Goal: Information Seeking & Learning: Find specific fact

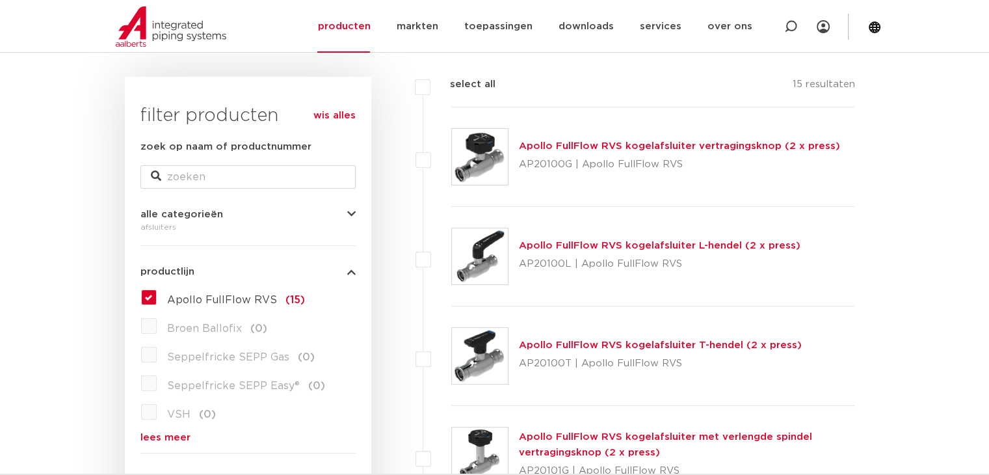
click at [578, 241] on link "Apollo FullFlow RVS kogelafsluiter L-hendel (2 x press)" at bounding box center [660, 246] width 282 height 10
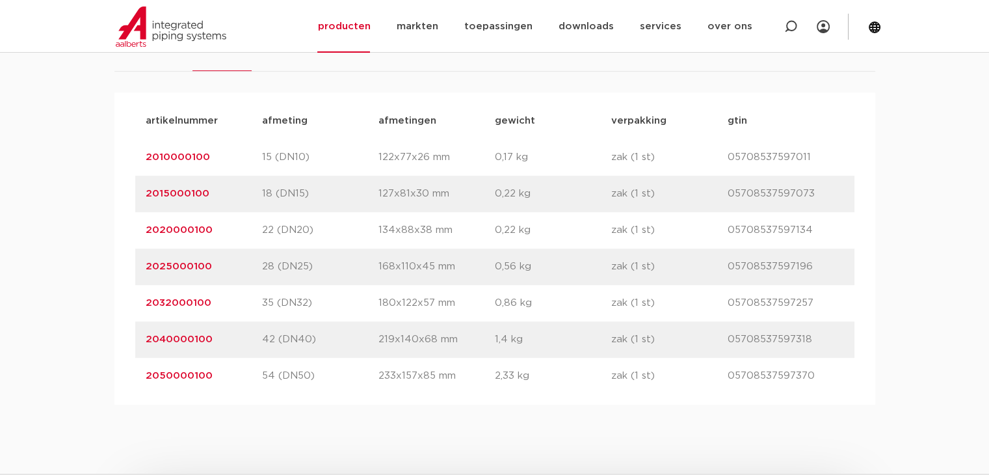
scroll to position [861, 0]
click at [736, 369] on p "05708537597370" at bounding box center [786, 376] width 116 height 16
copy p "05708537597370"
drag, startPoint x: 140, startPoint y: 374, endPoint x: 207, endPoint y: 381, distance: 67.4
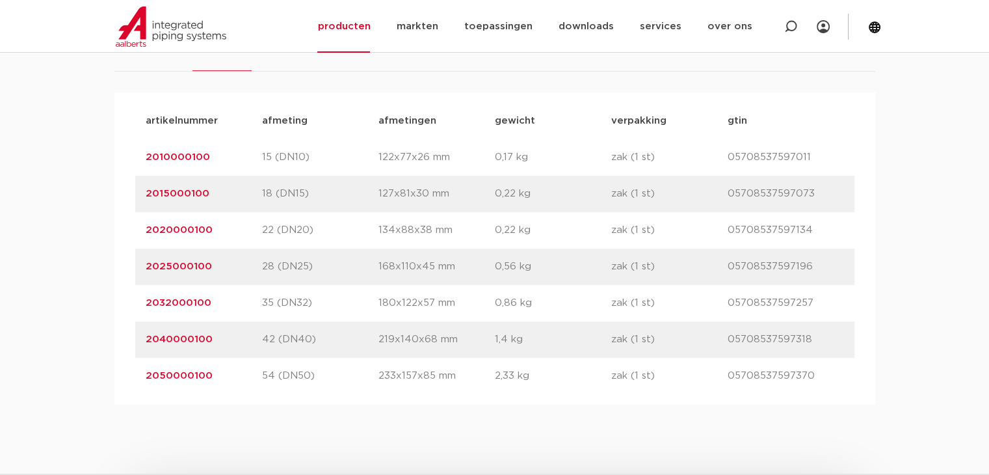
click at [207, 381] on div "artikelnummer 2050000100 afmeting 54 (DN50) afmetingen 233x157x85 mm gewicht 2,…" at bounding box center [494, 376] width 719 height 36
copy link "2050000100"
click at [326, 230] on p "22 (DN20)" at bounding box center [320, 230] width 116 height 16
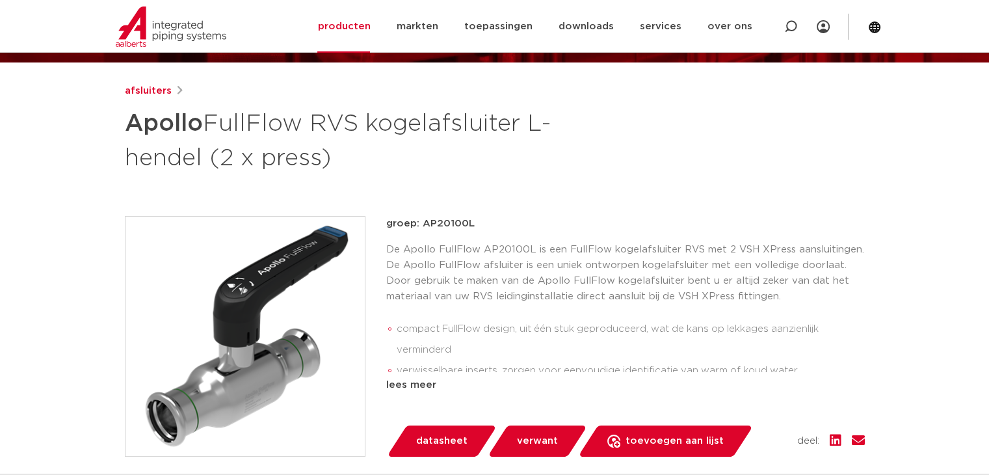
scroll to position [146, 0]
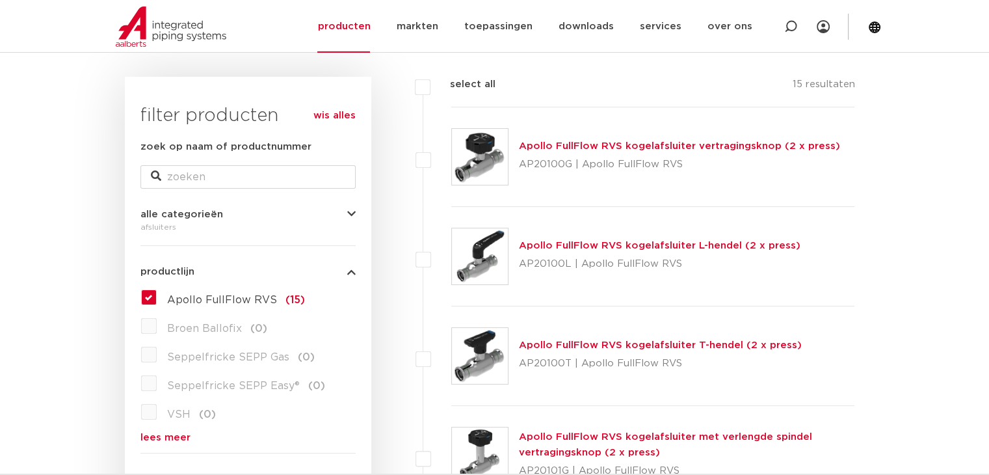
click at [546, 348] on link "Apollo FullFlow RVS kogelafsluiter T-hendel (2 x press)" at bounding box center [660, 345] width 283 height 10
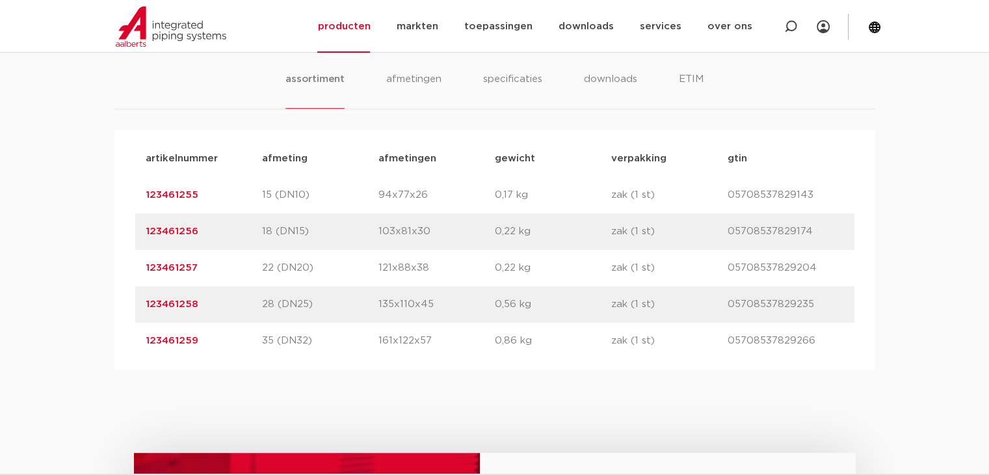
scroll to position [650, 0]
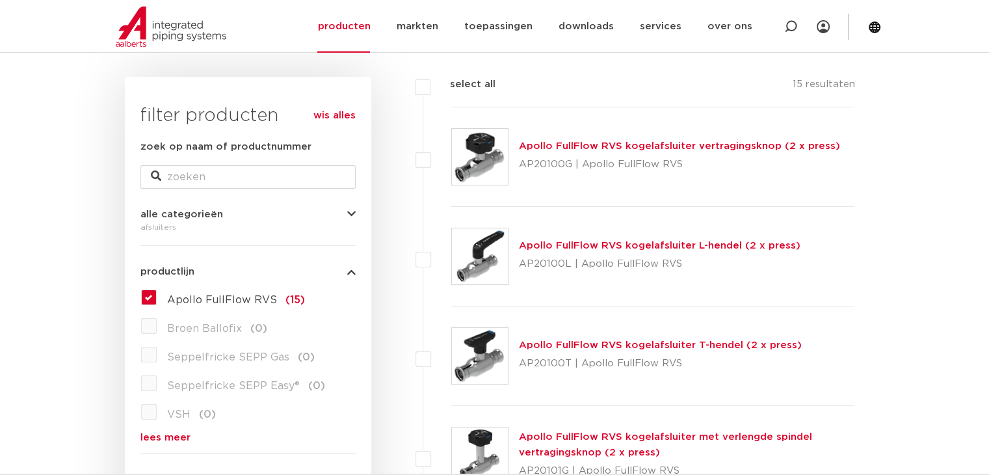
click at [554, 243] on link "Apollo FullFlow RVS kogelafsluiter L-hendel (2 x press)" at bounding box center [660, 246] width 282 height 10
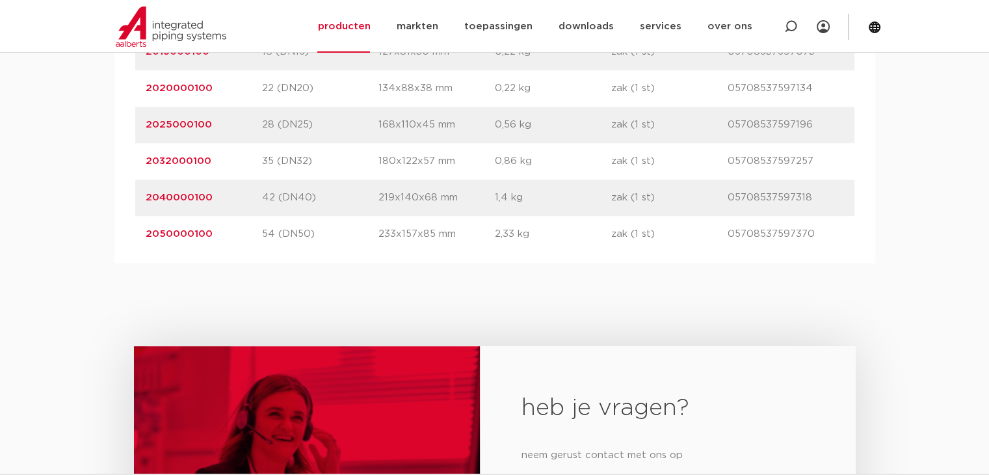
scroll to position [1004, 0]
click at [176, 230] on link "2050000100" at bounding box center [179, 233] width 67 height 10
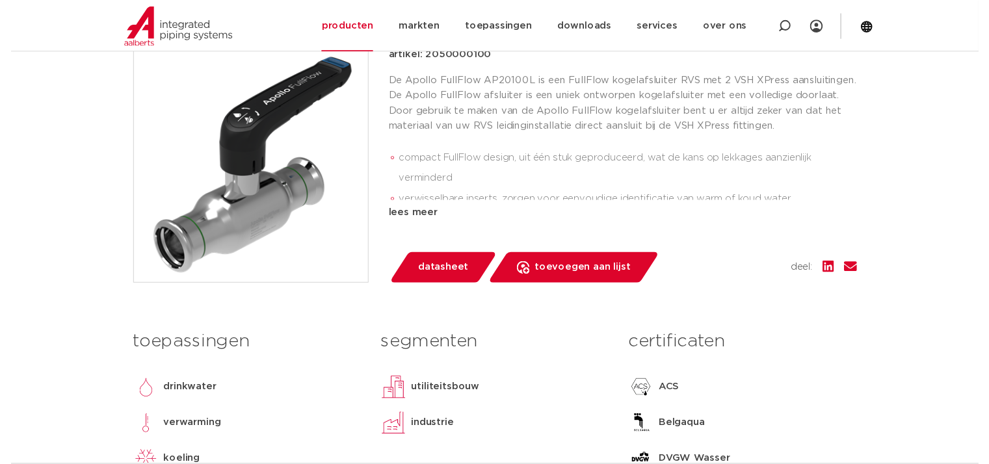
scroll to position [325, 0]
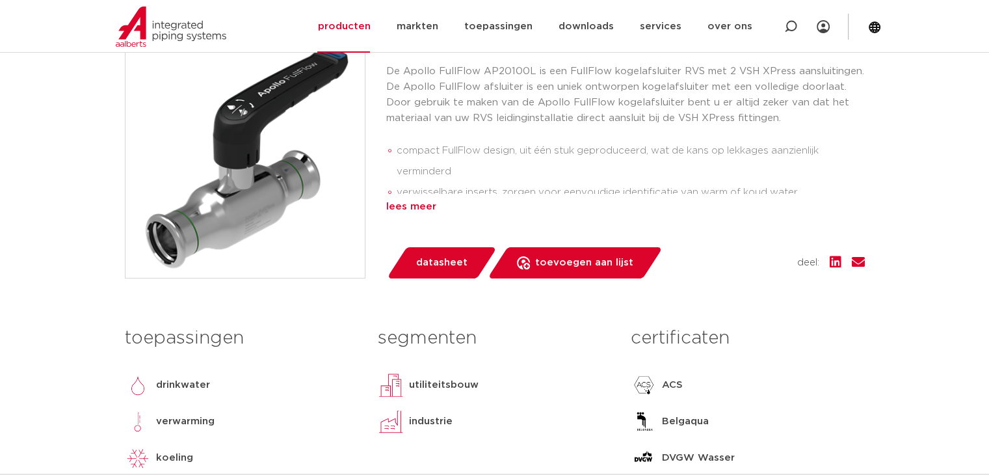
click at [413, 208] on div "lees meer" at bounding box center [625, 207] width 479 height 16
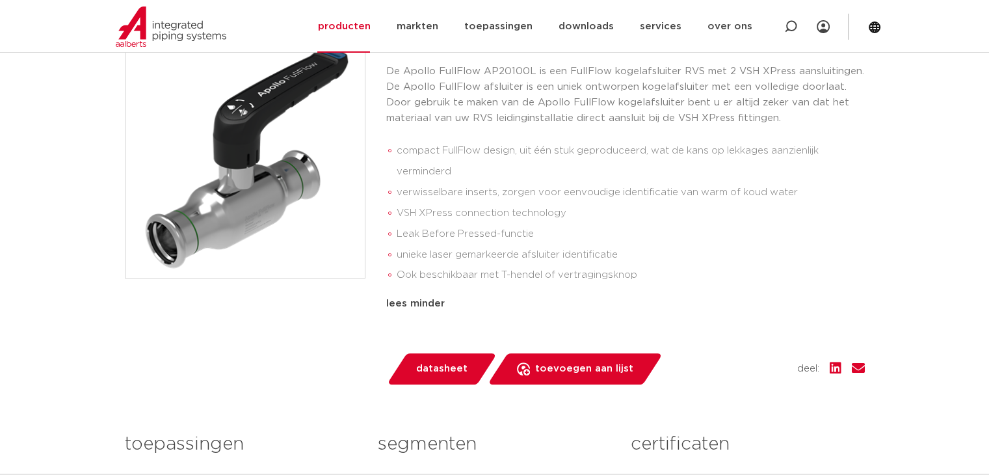
click at [449, 368] on span "datasheet" at bounding box center [441, 368] width 51 height 21
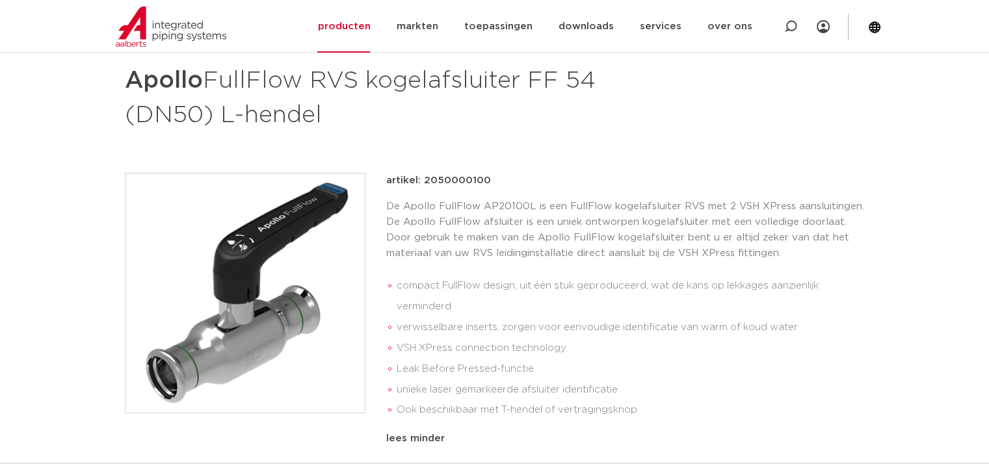
scroll to position [65, 0]
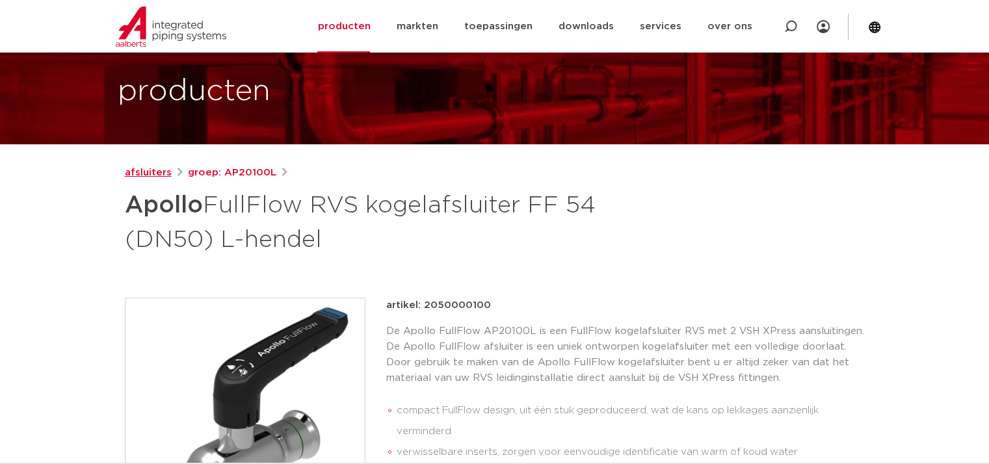
click at [129, 170] on link "afsluiters" at bounding box center [148, 173] width 47 height 16
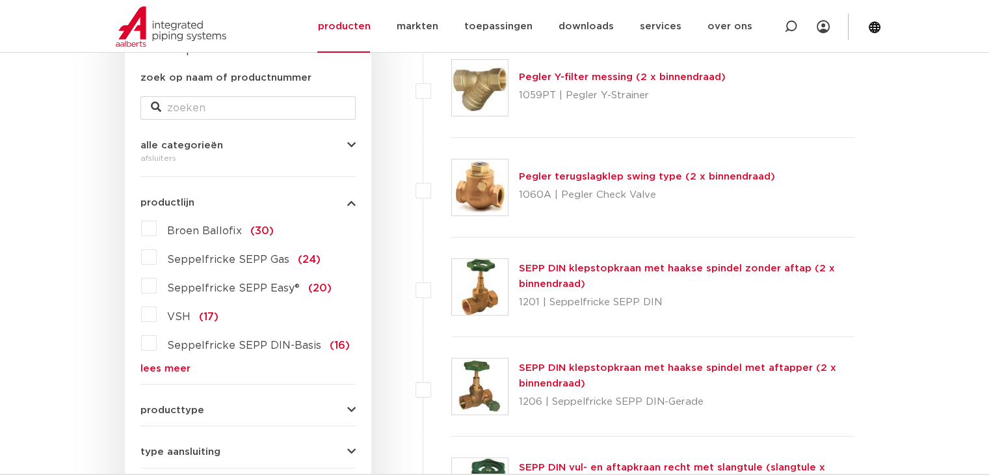
scroll to position [304, 0]
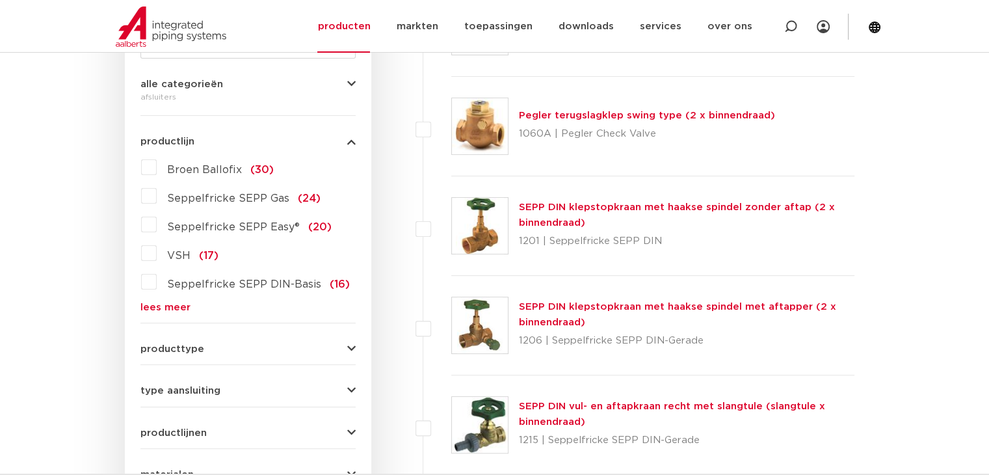
click at [165, 259] on label "VSH (17)" at bounding box center [188, 253] width 62 height 21
click at [0, 0] on input "VSH (17)" at bounding box center [0, 0] width 0 height 0
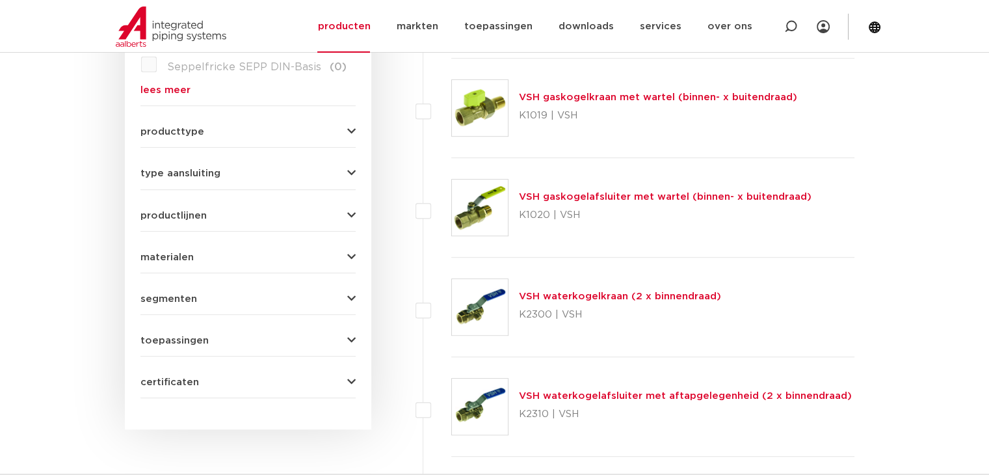
click at [178, 253] on span "materialen" at bounding box center [166, 257] width 53 height 10
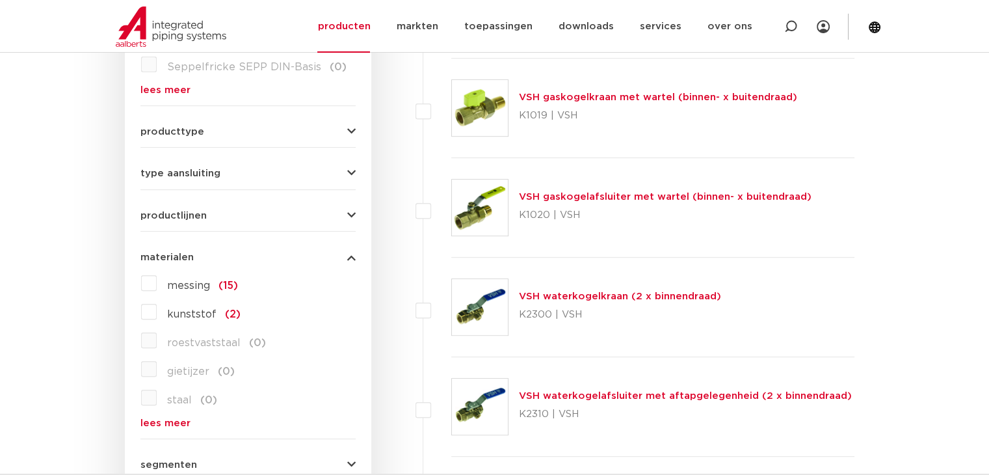
click at [157, 425] on link "lees meer" at bounding box center [247, 423] width 215 height 10
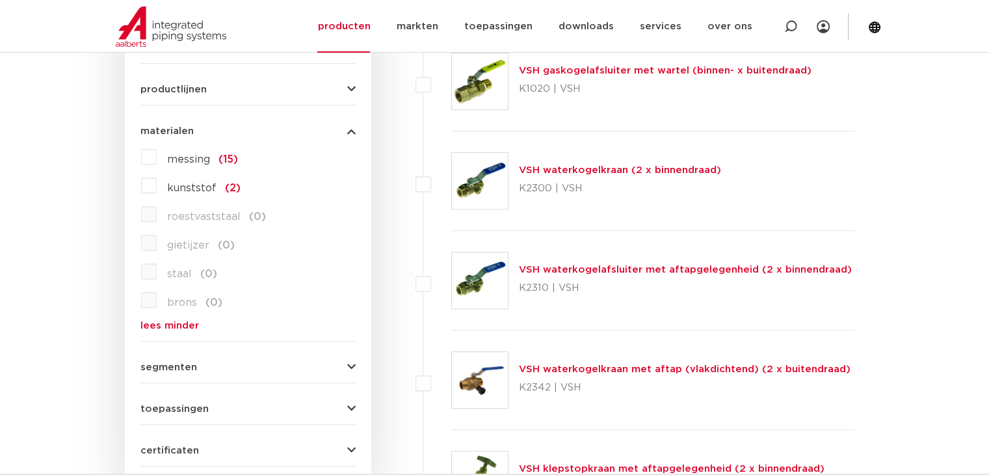
scroll to position [652, 0]
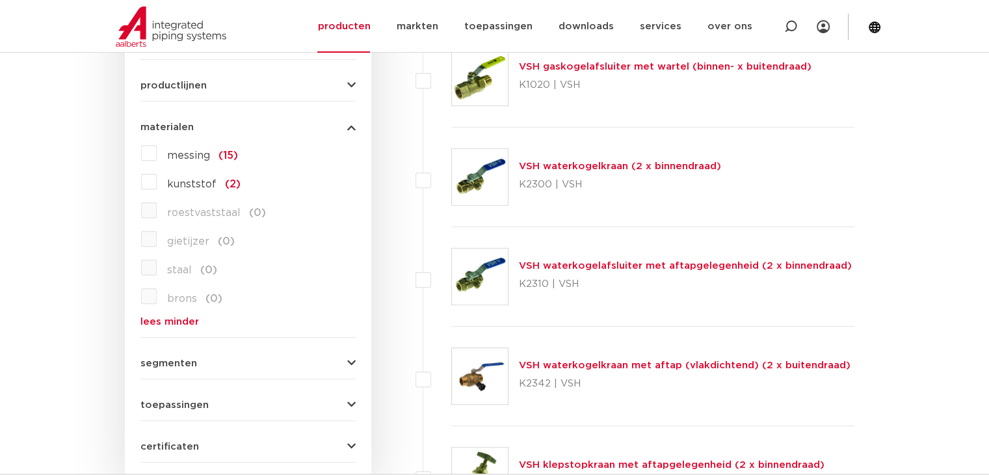
click at [187, 126] on span "materialen" at bounding box center [166, 127] width 53 height 10
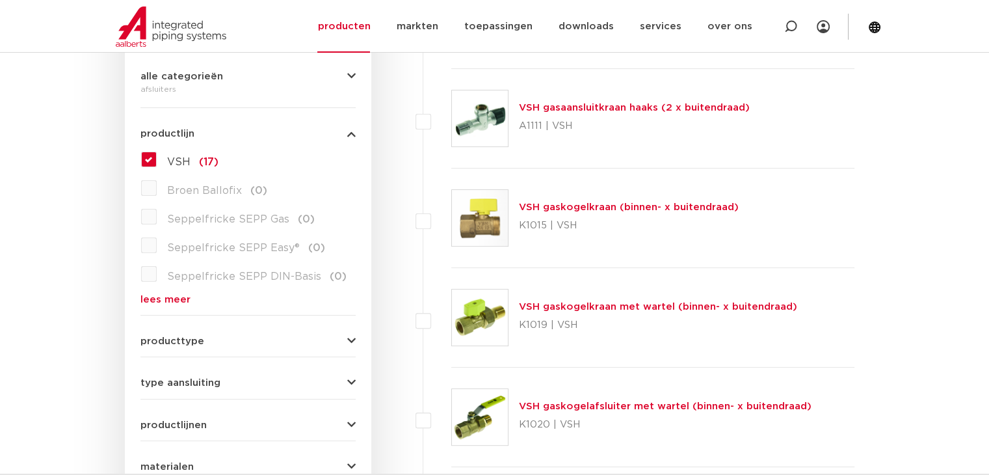
scroll to position [327, 0]
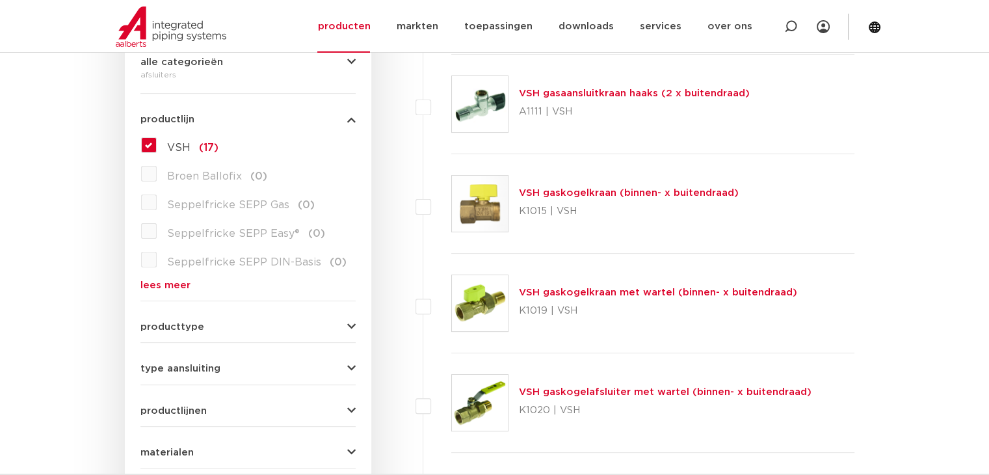
click at [180, 146] on span "VSH" at bounding box center [178, 147] width 23 height 10
click at [0, 0] on input "VSH (17)" at bounding box center [0, 0] width 0 height 0
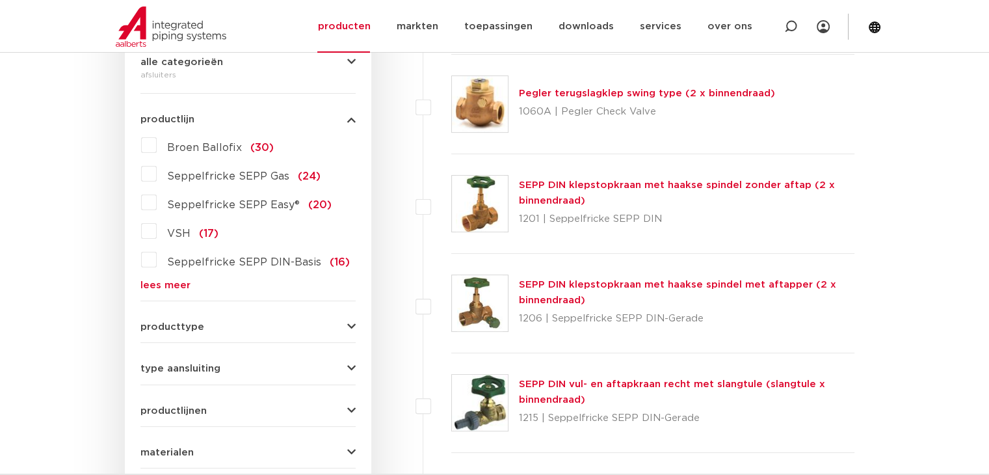
scroll to position [505, 0]
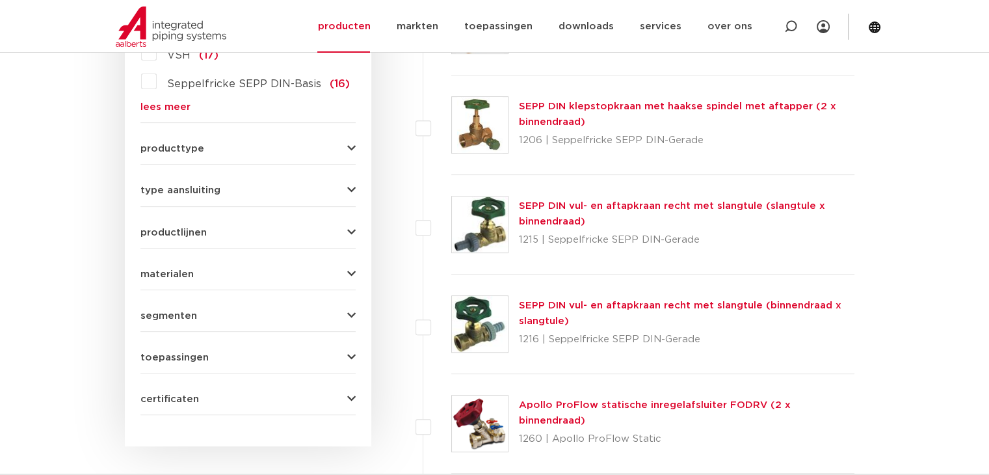
click at [180, 269] on span "materialen" at bounding box center [166, 274] width 53 height 10
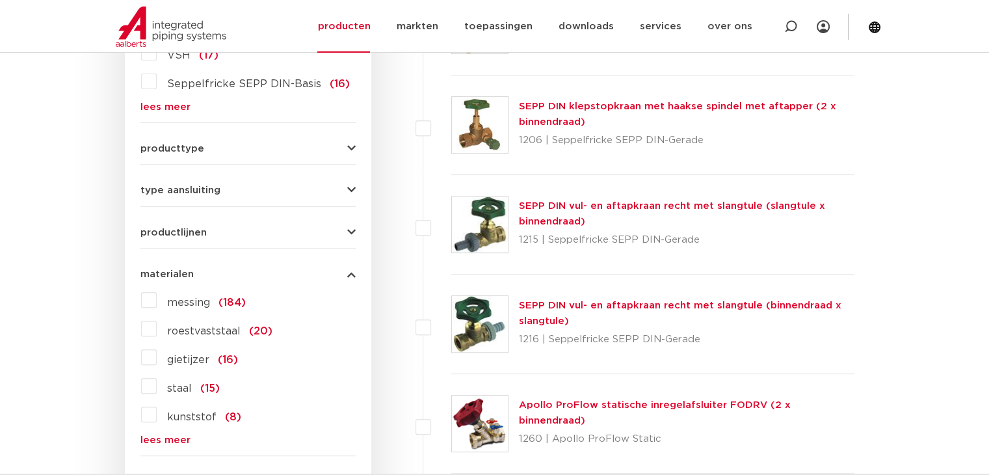
click at [183, 334] on span "roestvaststaal" at bounding box center [203, 331] width 73 height 10
click at [0, 0] on input "roestvaststaal (20)" at bounding box center [0, 0] width 0 height 0
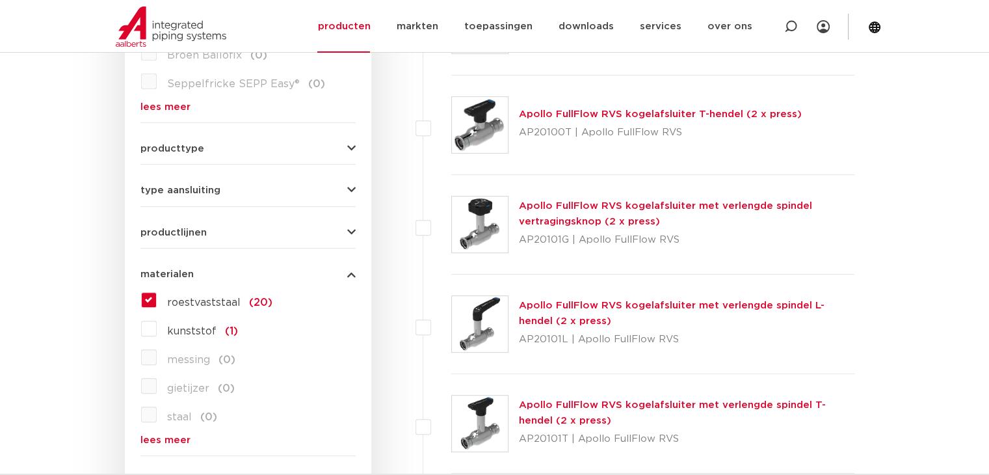
scroll to position [375, 0]
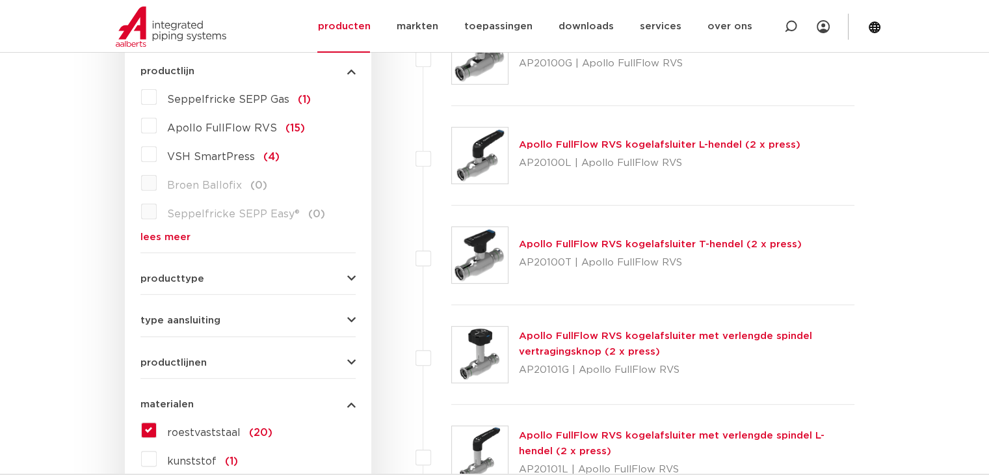
click at [568, 243] on link "Apollo FullFlow RVS kogelafsluiter T-hendel (2 x press)" at bounding box center [660, 244] width 283 height 10
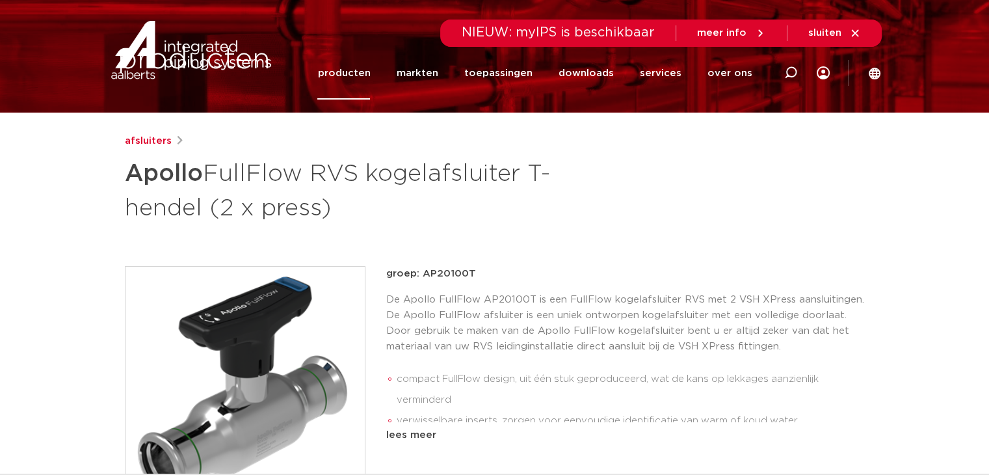
scroll to position [195, 0]
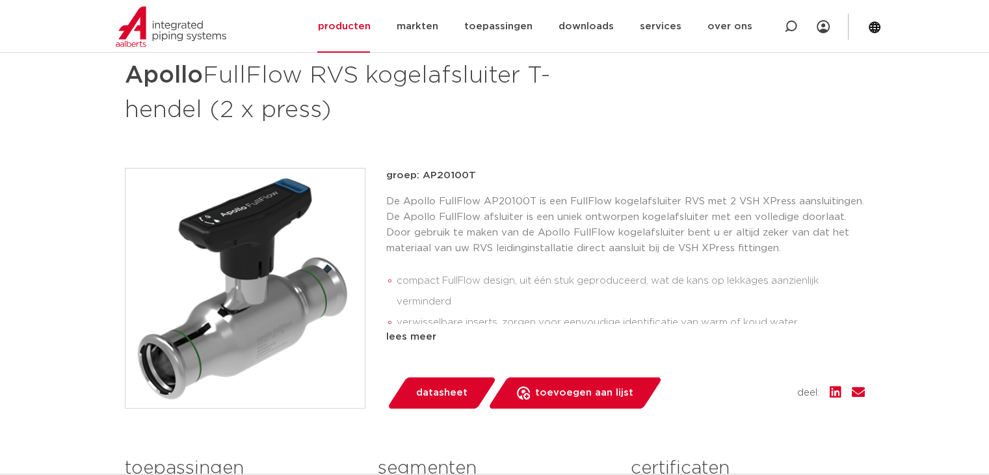
click at [447, 173] on p "groep: AP20100T" at bounding box center [625, 176] width 479 height 16
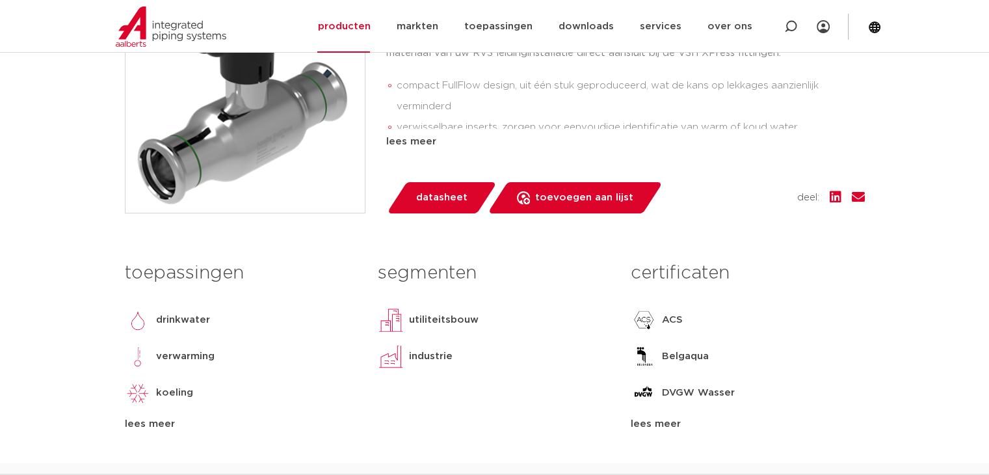
scroll to position [715, 0]
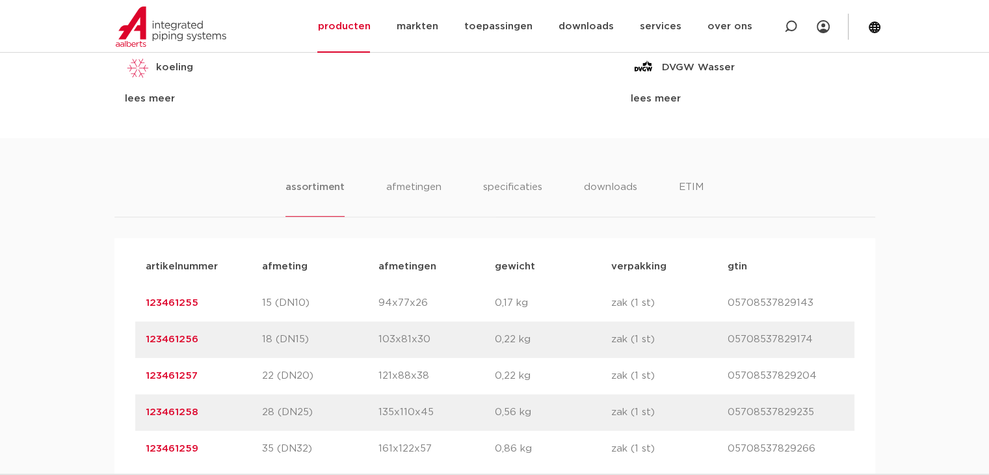
click at [207, 336] on p "123461256" at bounding box center [204, 340] width 116 height 16
drag, startPoint x: 198, startPoint y: 373, endPoint x: 146, endPoint y: 373, distance: 51.4
click at [146, 373] on p "123461257" at bounding box center [204, 376] width 116 height 16
copy link "123461257"
click at [745, 371] on p "05708537829204" at bounding box center [786, 376] width 116 height 16
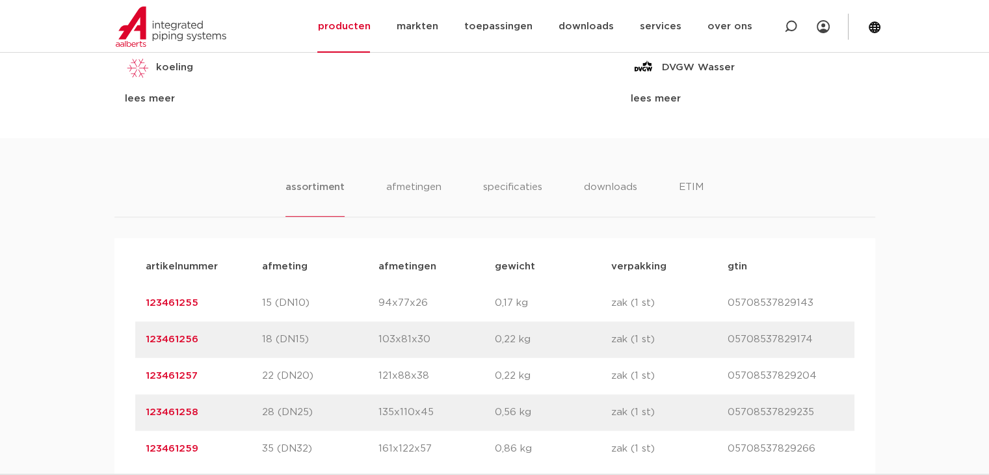
click at [745, 371] on p "05708537829204" at bounding box center [786, 376] width 116 height 16
copy p "05708537829204"
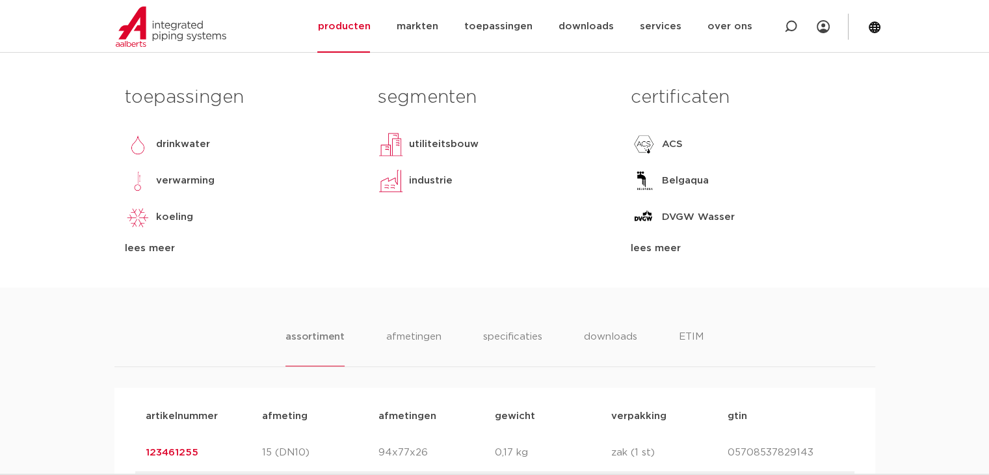
scroll to position [585, 0]
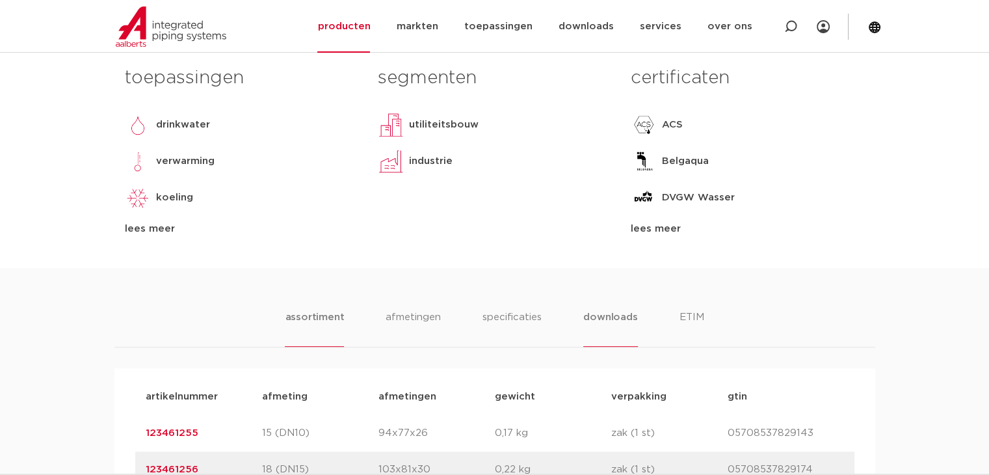
click at [609, 314] on li "downloads" at bounding box center [610, 328] width 54 height 37
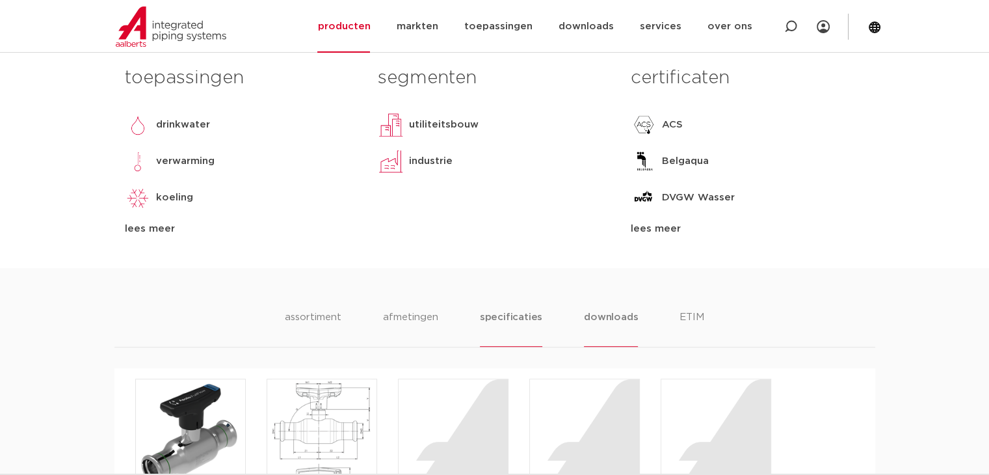
click at [514, 322] on li "specificaties" at bounding box center [511, 328] width 62 height 37
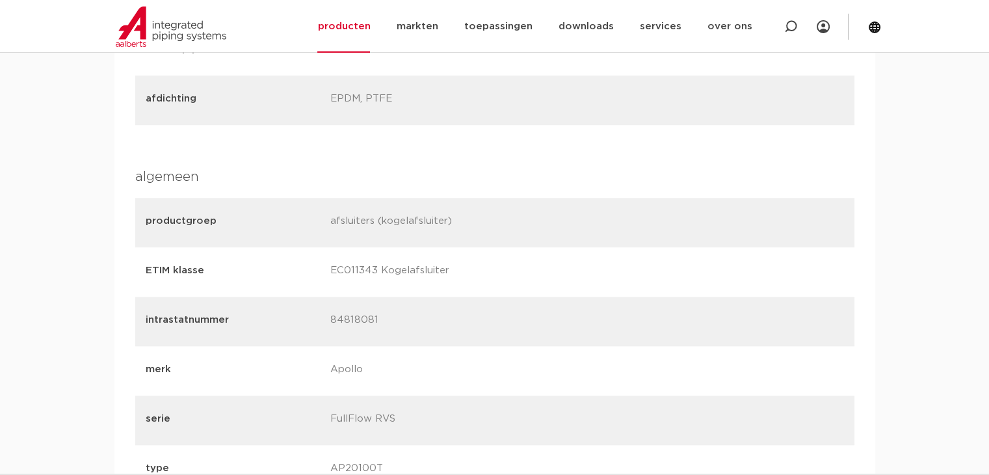
scroll to position [1236, 0]
click at [359, 317] on p "84818081" at bounding box center [417, 320] width 175 height 18
copy p "84818081"
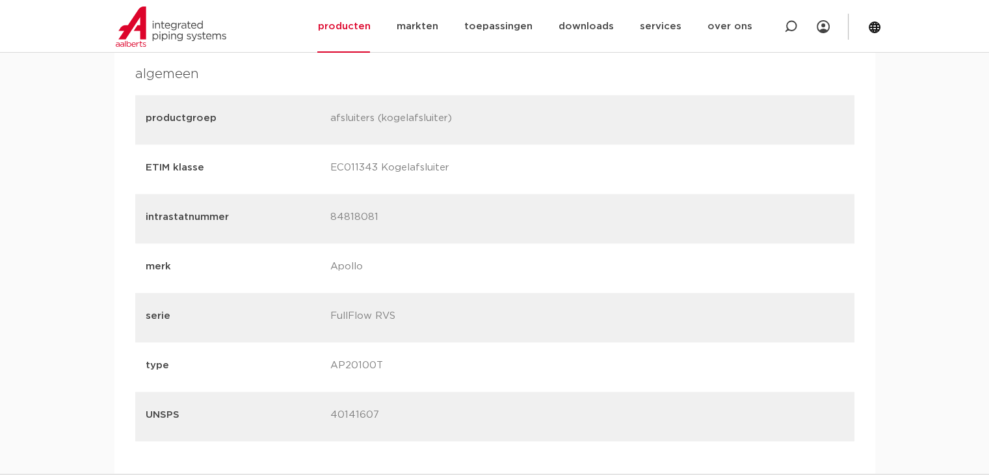
scroll to position [1431, 0]
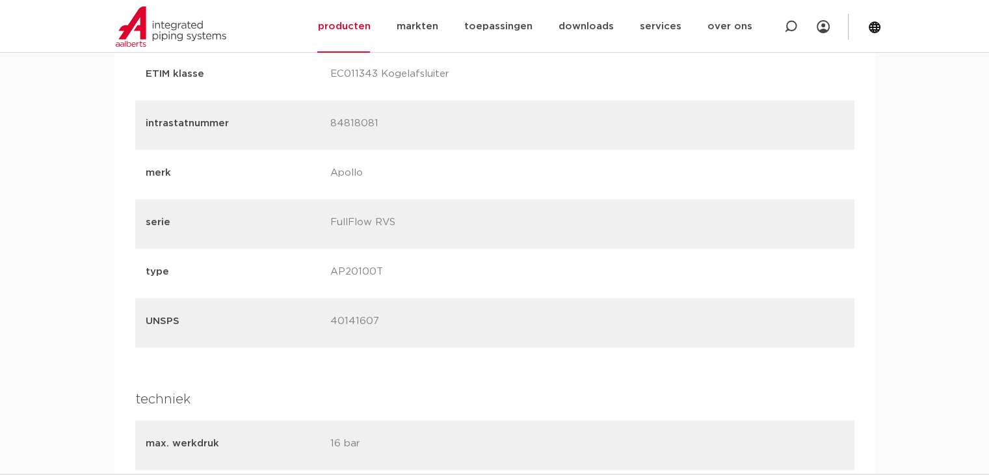
click at [361, 323] on p "40141607" at bounding box center [417, 322] width 175 height 18
copy p "40141607"
